Goal: Complete application form: Complete application form

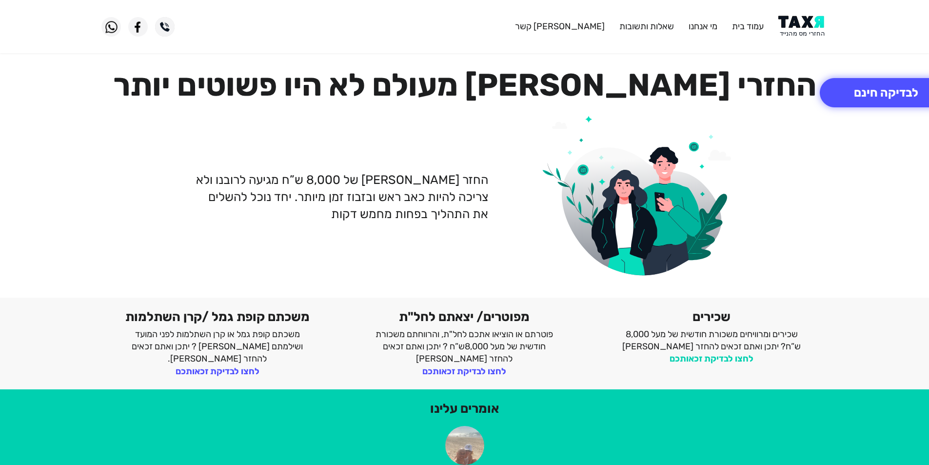
click at [692, 361] on link "לחצו לבדיקת זכאותכם" at bounding box center [712, 358] width 84 height 11
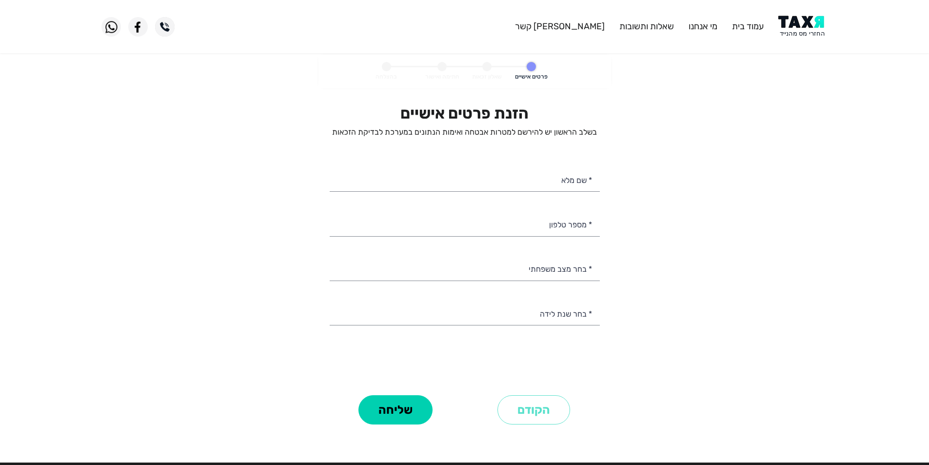
select select
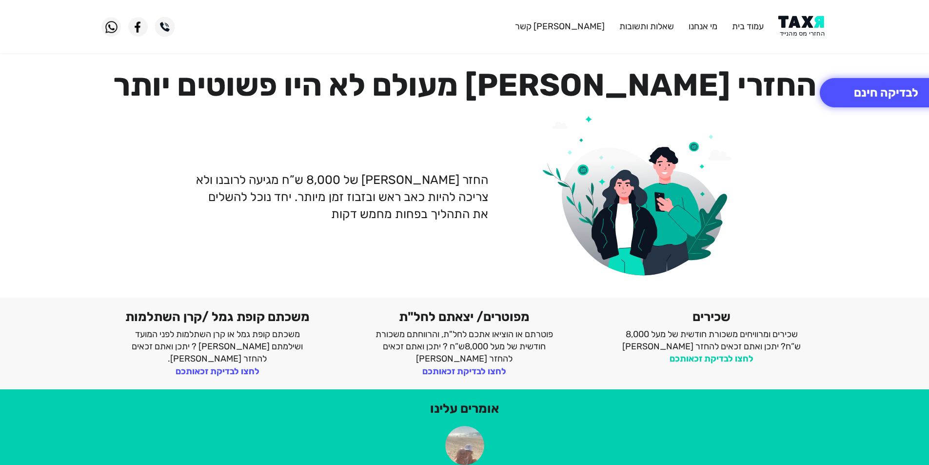
click at [720, 361] on link "לחצו לבדיקת זכאותכם" at bounding box center [712, 358] width 84 height 11
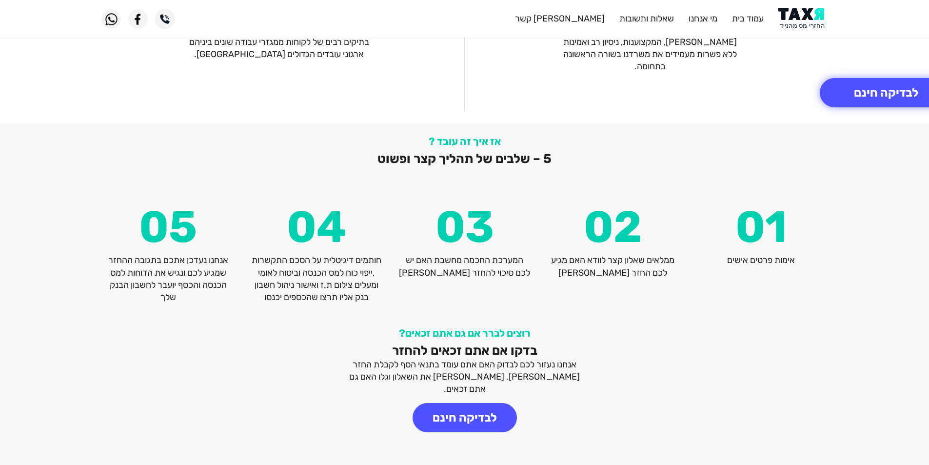
scroll to position [1262, 0]
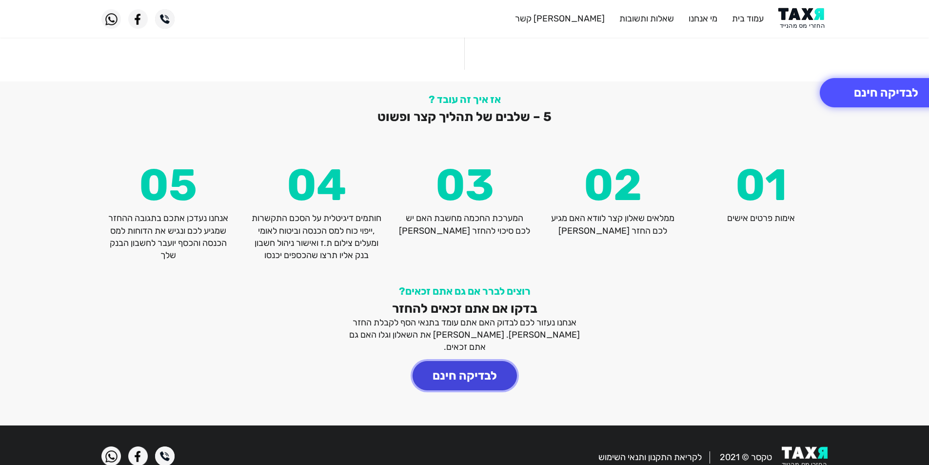
click at [482, 361] on button "לבדיקה חינם" at bounding box center [465, 375] width 104 height 29
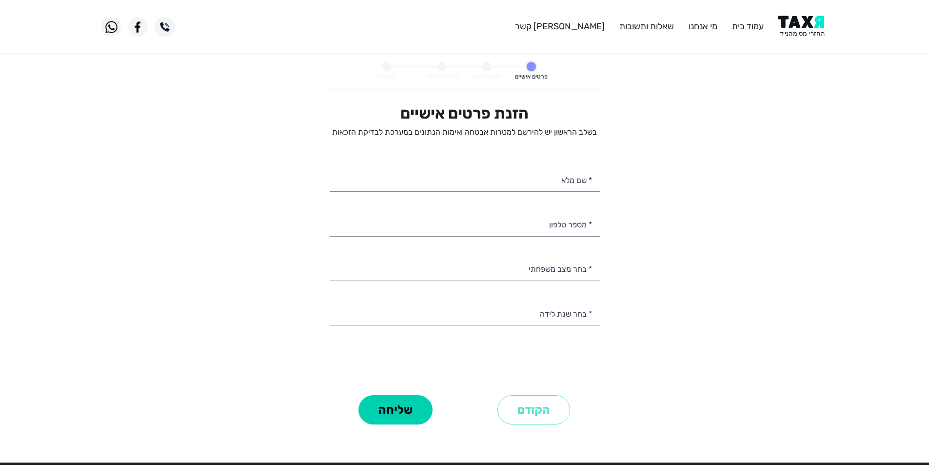
select select
click at [552, 179] on input "* שם מלא" at bounding box center [465, 179] width 270 height 25
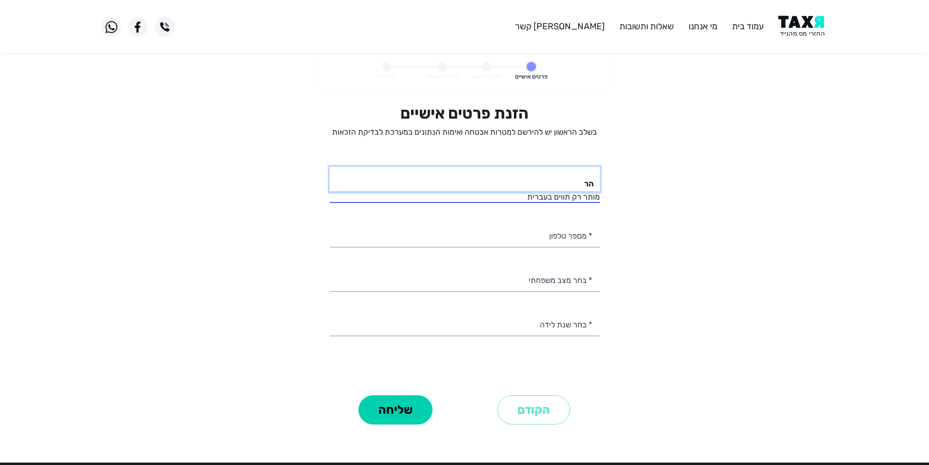
type input "ה"
click at [652, 193] on personal-details "פרטים אישיים שאלון זכאות חתימה ואישור בהצלחה הזנת פרטים אישיים בשלב הראשון יש ל…" at bounding box center [464, 255] width 929 height 400
click at [570, 181] on input "* שם מלא" at bounding box center [465, 179] width 270 height 25
type input "הראל צוקרמן"
click at [569, 236] on div "* מספר טלפון" at bounding box center [465, 234] width 270 height 25
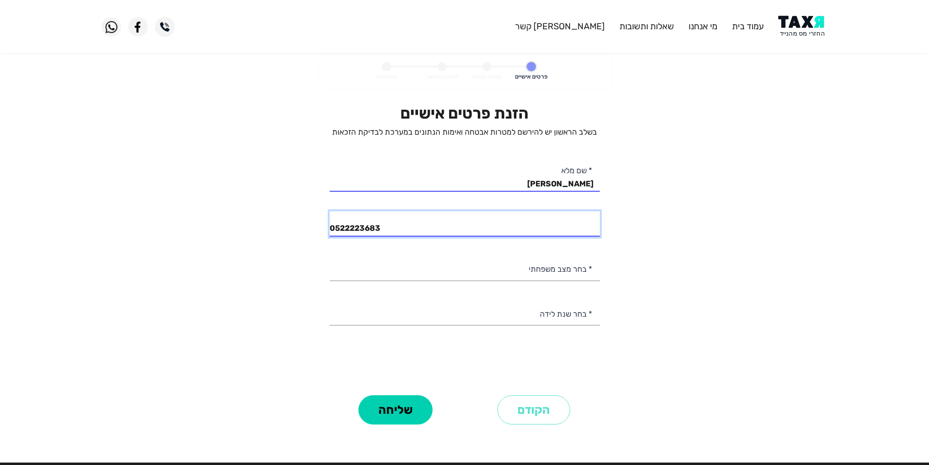
type input "052-2223683"
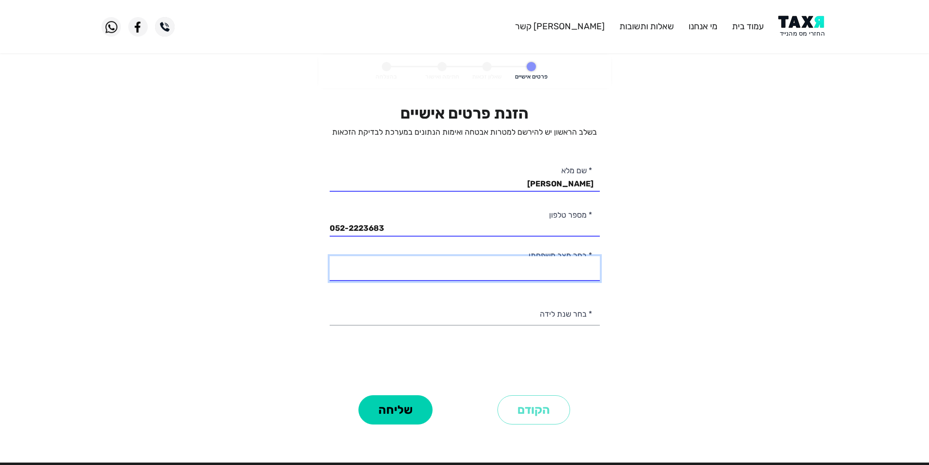
click at [551, 272] on select "רווק/ה נשוי/אה גרוש/ה אלמן/נה" at bounding box center [465, 268] width 270 height 25
select select "2: Married"
click at [330, 256] on select "רווק/ה נשוי/אה גרוש/ה אלמן/נה" at bounding box center [465, 268] width 270 height 25
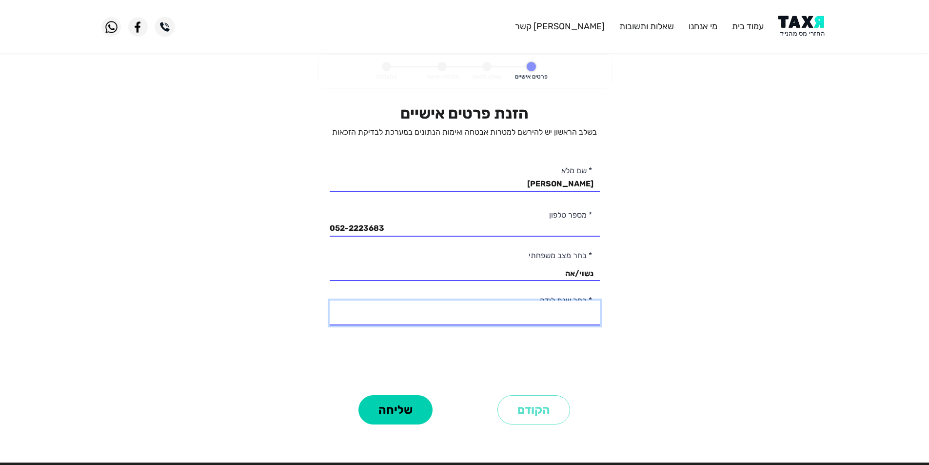
click at [571, 313] on select "2003 2002 2001 2000 1999 1998 1997 1996 1995 1994 1993 1992 1991 1990 1989 1988…" at bounding box center [465, 313] width 270 height 25
select select "31: 1973"
click at [330, 301] on select "2003 2002 2001 2000 1999 1998 1997 1996 1995 1994 1993 1992 1991 1990 1989 1988…" at bounding box center [465, 313] width 270 height 25
click at [408, 411] on button "שליחה" at bounding box center [396, 409] width 74 height 29
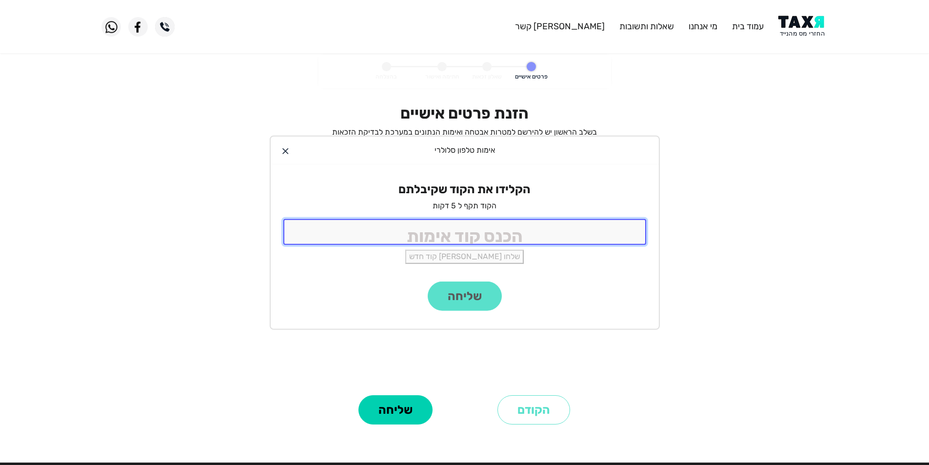
click at [461, 231] on input "tel" at bounding box center [464, 232] width 363 height 26
type input "7280"
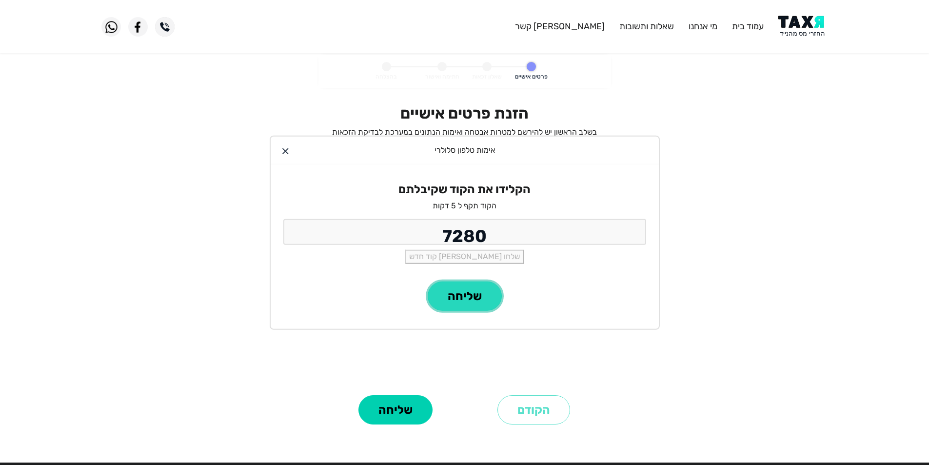
click at [476, 293] on button "שליחה" at bounding box center [465, 295] width 74 height 29
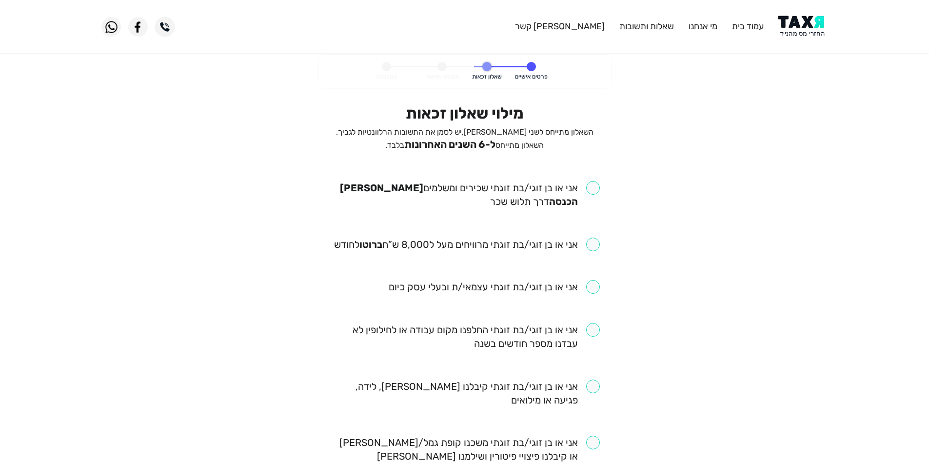
click at [586, 188] on input "checkbox" at bounding box center [465, 194] width 270 height 27
checkbox input "true"
click at [588, 247] on input "checkbox" at bounding box center [467, 245] width 266 height 14
checkbox input "true"
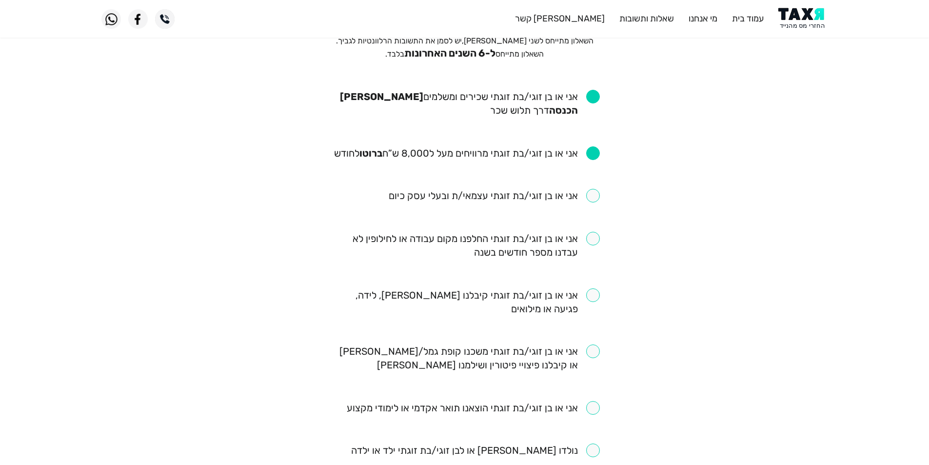
scroll to position [98, 0]
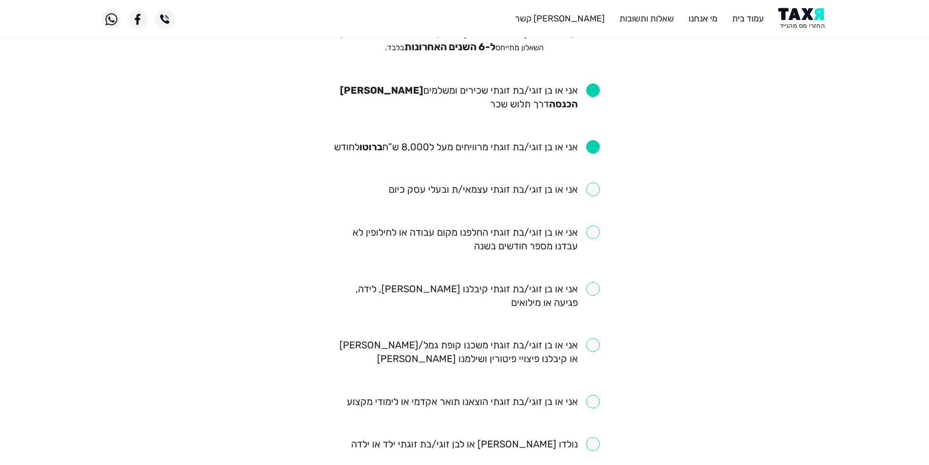
click at [592, 289] on input "checkbox" at bounding box center [465, 295] width 270 height 27
checkbox input "true"
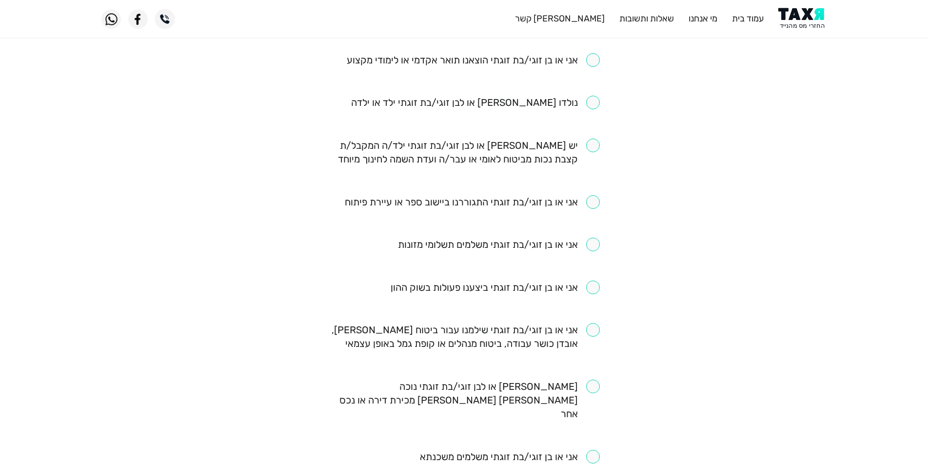
scroll to position [488, 0]
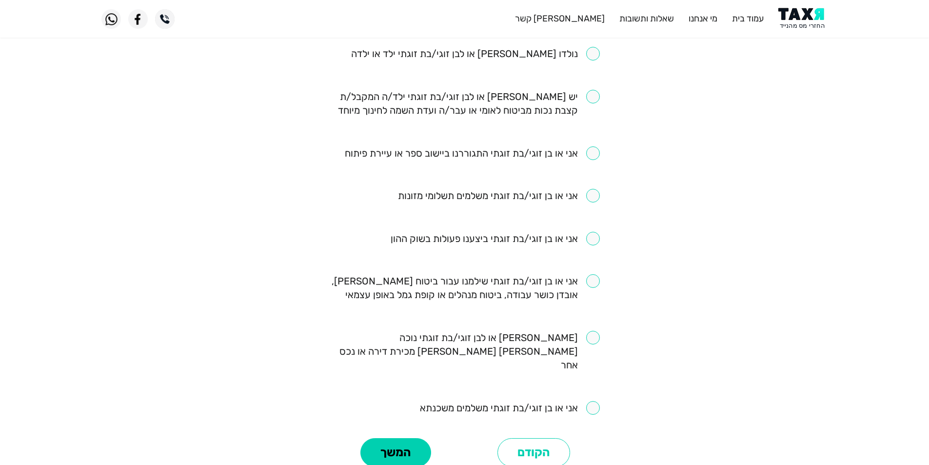
click at [591, 241] on input "checkbox" at bounding box center [495, 239] width 209 height 14
checkbox input "true"
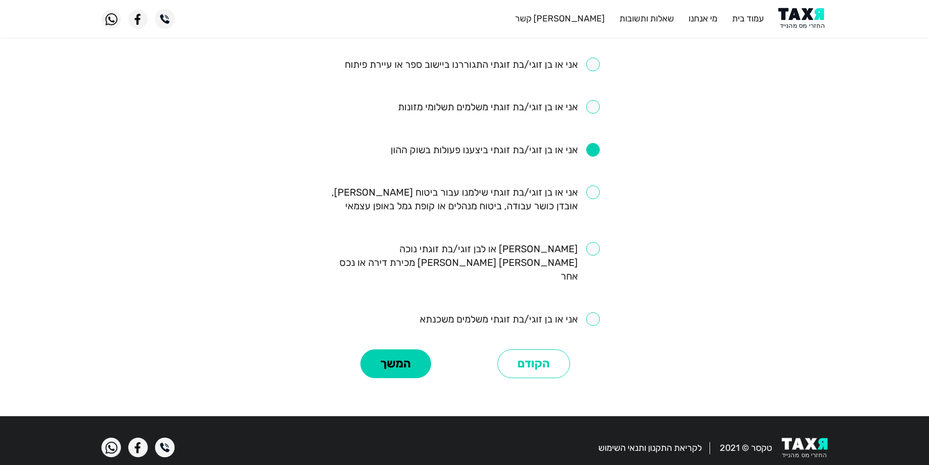
scroll to position [578, 0]
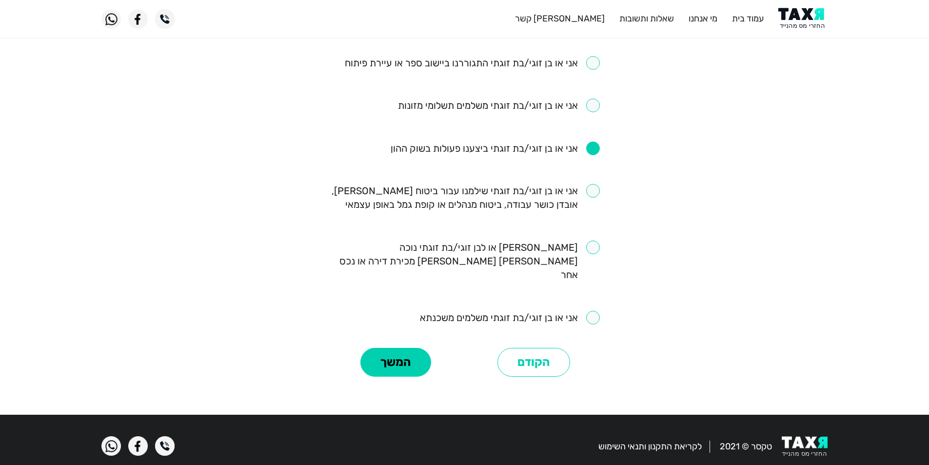
click at [592, 194] on input "checkbox" at bounding box center [465, 197] width 270 height 27
checkbox input "true"
click at [595, 311] on input "checkbox" at bounding box center [510, 318] width 180 height 14
checkbox input "true"
click at [395, 349] on button "המשך" at bounding box center [396, 362] width 71 height 29
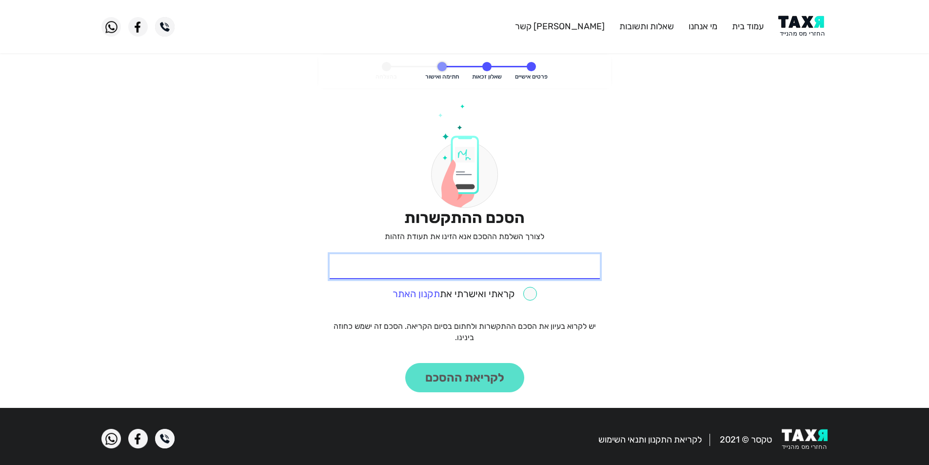
click at [550, 273] on input "* תעודת זהות" at bounding box center [465, 266] width 270 height 25
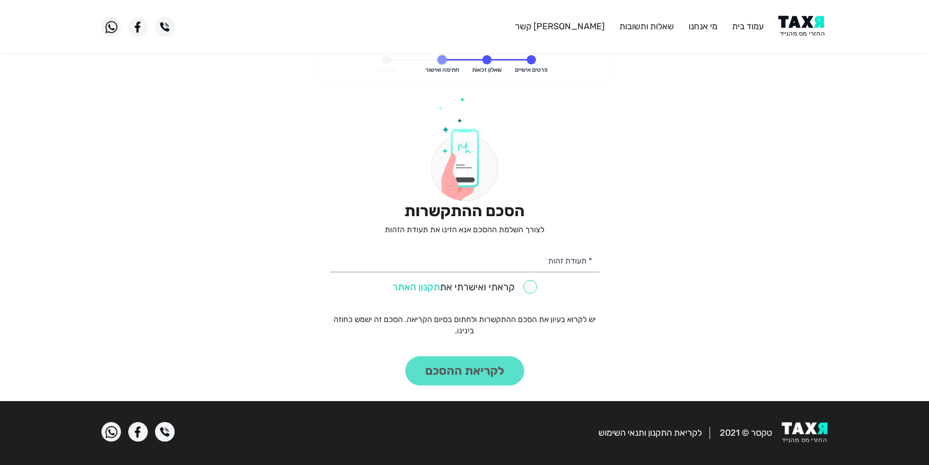
click at [417, 290] on link "תקנון האתר" at bounding box center [416, 287] width 47 height 12
